Goal: Transaction & Acquisition: Purchase product/service

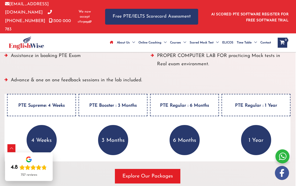
scroll to position [709, 1]
click at [36, 95] on h4 "PTE Supreme: 4 Weeks" at bounding box center [41, 105] width 69 height 22
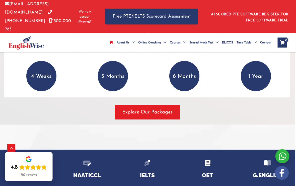
scroll to position [773, 1]
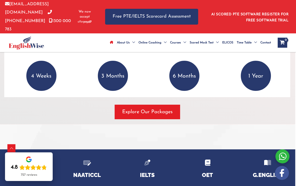
click at [152, 108] on span "Explore Our Packages" at bounding box center [147, 111] width 50 height 7
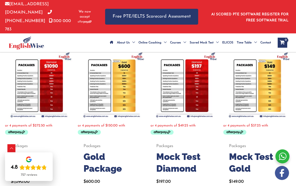
scroll to position [92, 0]
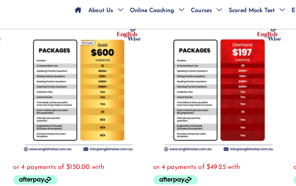
click at [78, 49] on img at bounding box center [112, 83] width 68 height 68
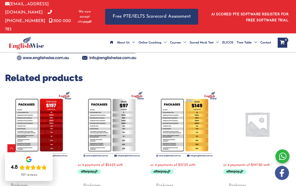
scroll to position [154, 0]
click at [182, 126] on img at bounding box center [184, 124] width 68 height 68
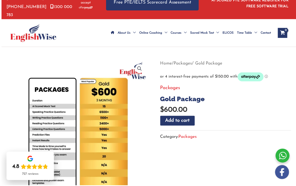
scroll to position [33, 0]
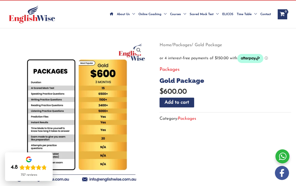
click at [187, 116] on link "Packages" at bounding box center [187, 118] width 18 height 4
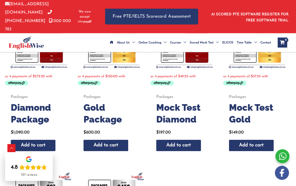
scroll to position [140, 0]
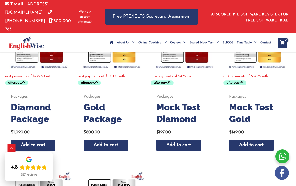
click at [278, 180] on img at bounding box center [282, 173] width 14 height 14
